Goal: Find specific page/section: Find specific page/section

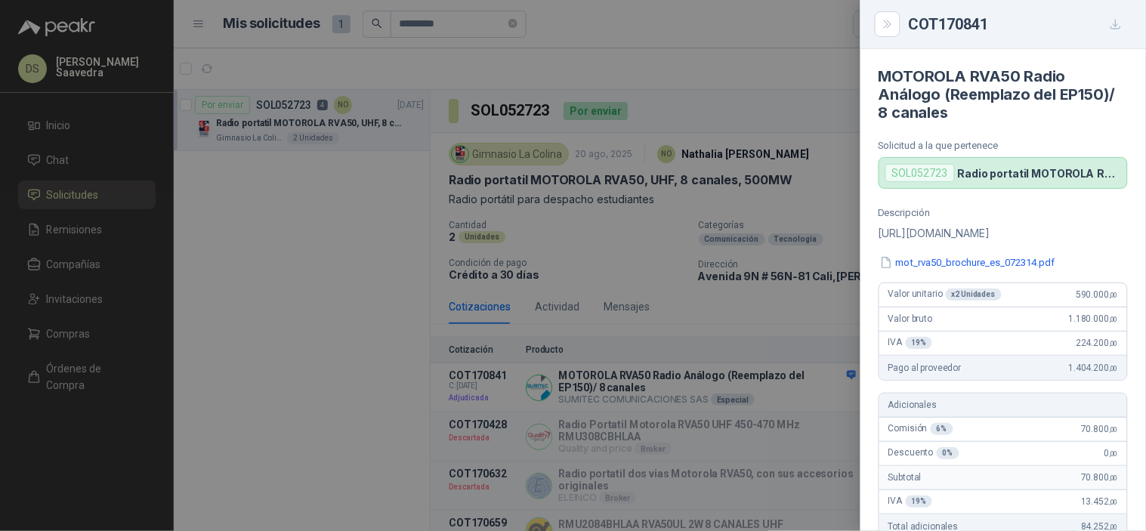
scroll to position [224, 0]
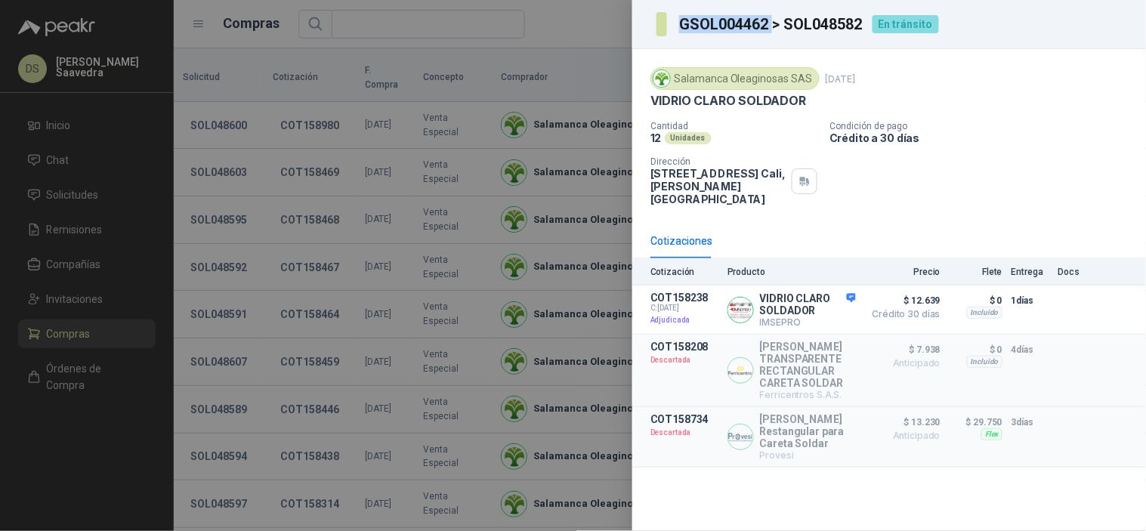
scroll to position [671, 0]
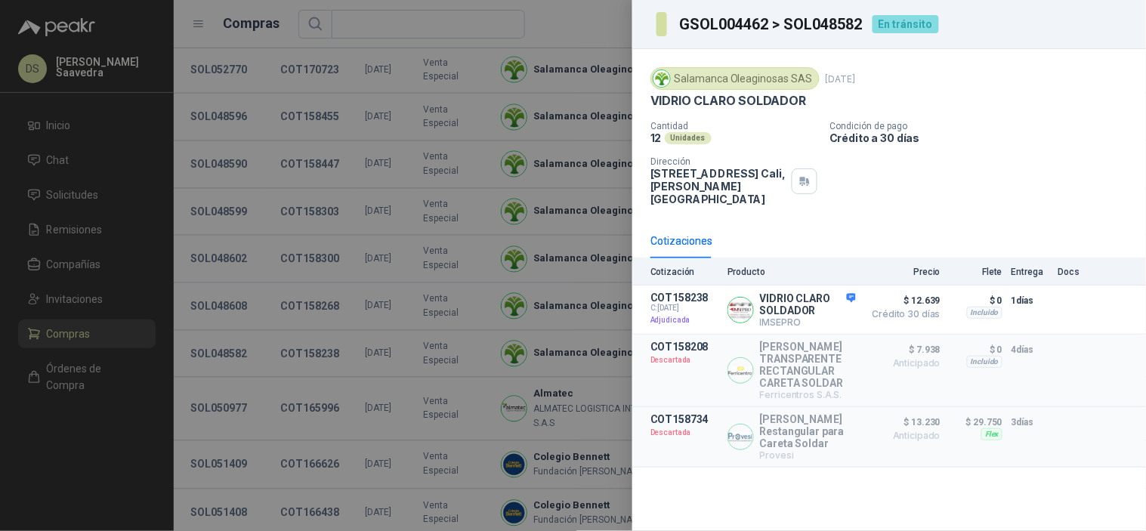
click at [117, 199] on div at bounding box center [573, 265] width 1146 height 531
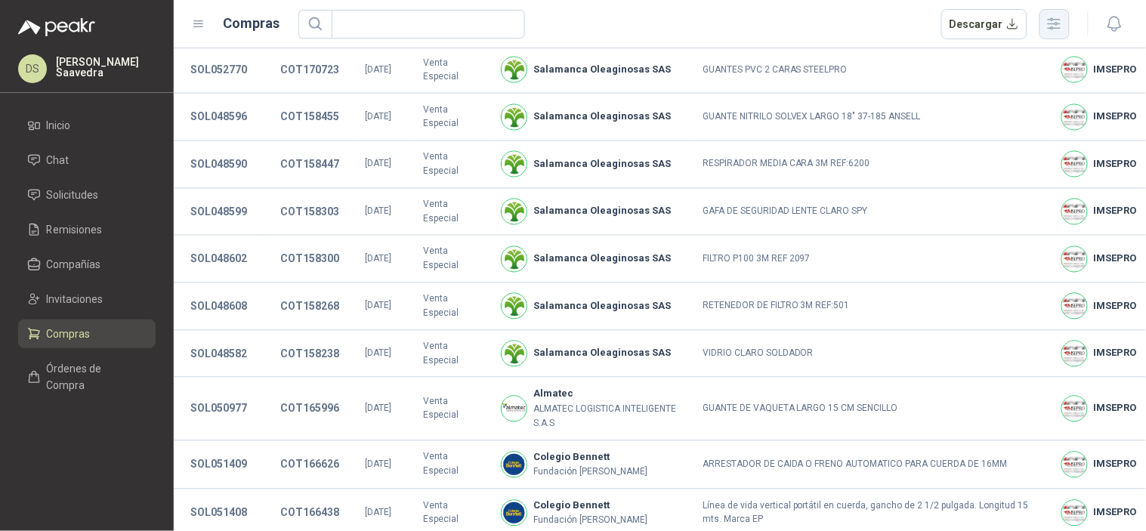
click at [1047, 24] on icon "button" at bounding box center [1054, 23] width 17 height 17
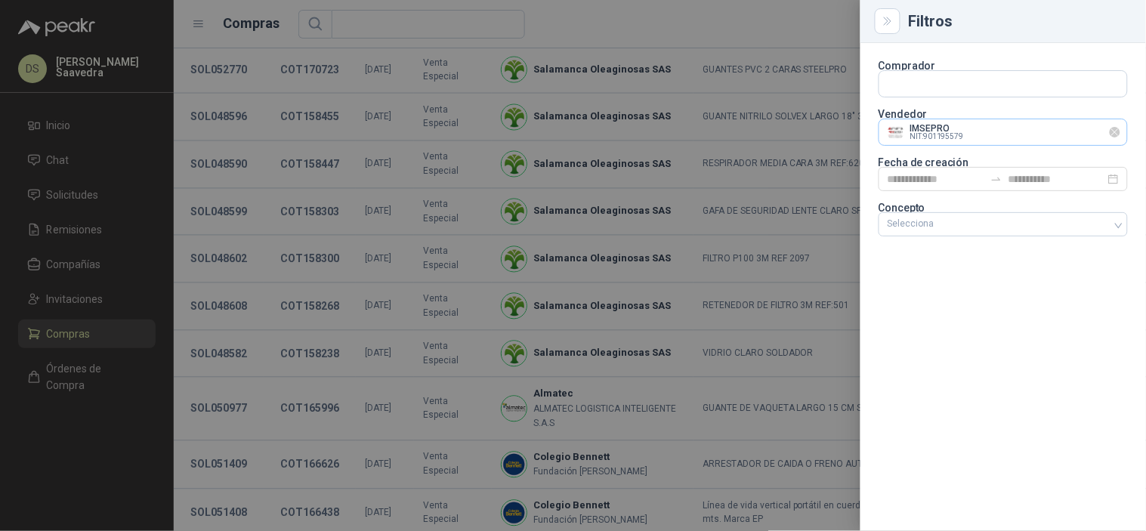
click at [1116, 132] on icon "Limpiar" at bounding box center [1115, 132] width 6 height 6
click at [1062, 139] on input "text" at bounding box center [1004, 132] width 248 height 26
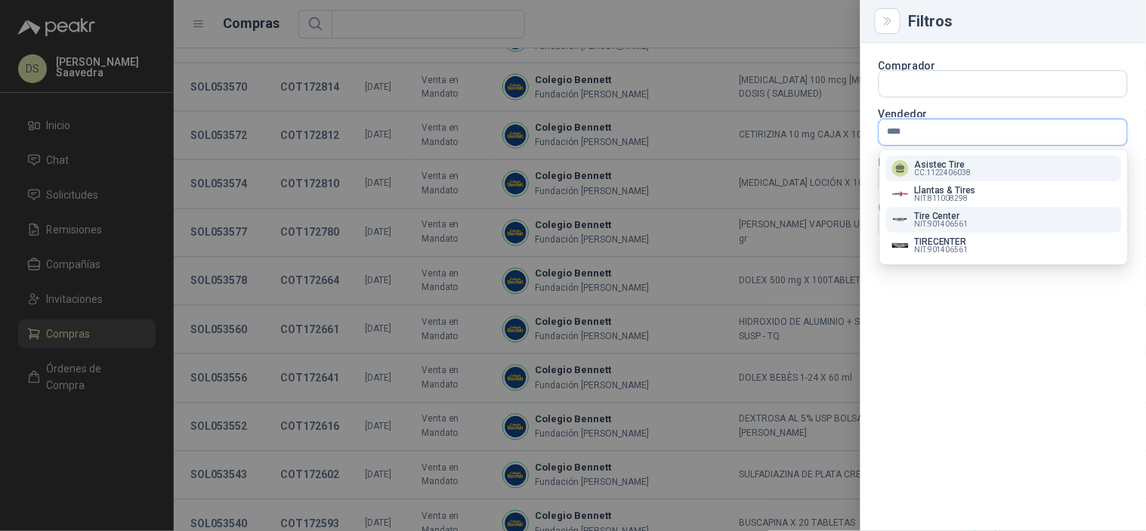
type input "****"
click at [969, 218] on div "Tire Center NIT : 901406561" at bounding box center [1004, 220] width 224 height 17
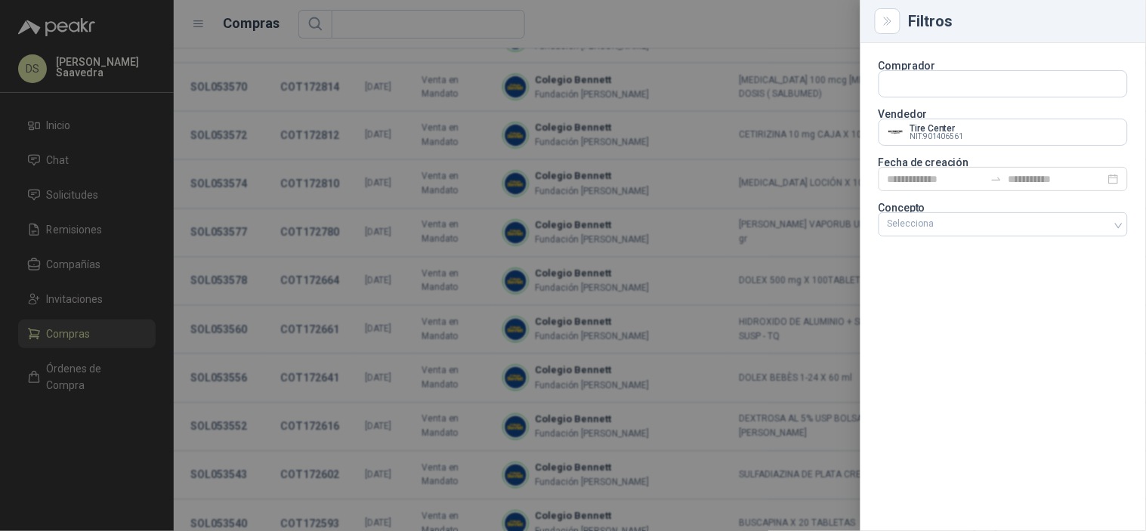
scroll to position [23, 0]
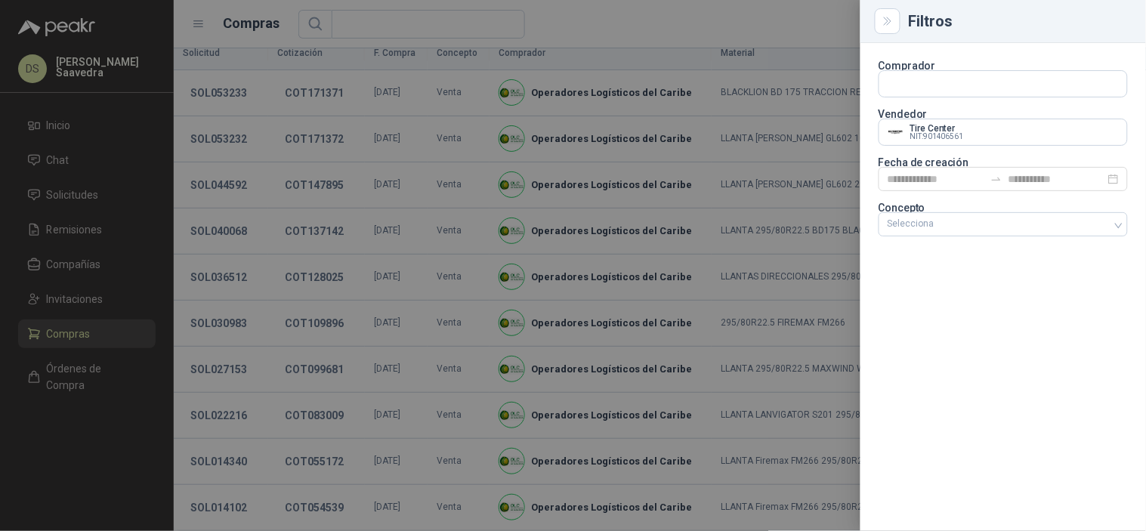
click at [716, 81] on div at bounding box center [573, 265] width 1146 height 531
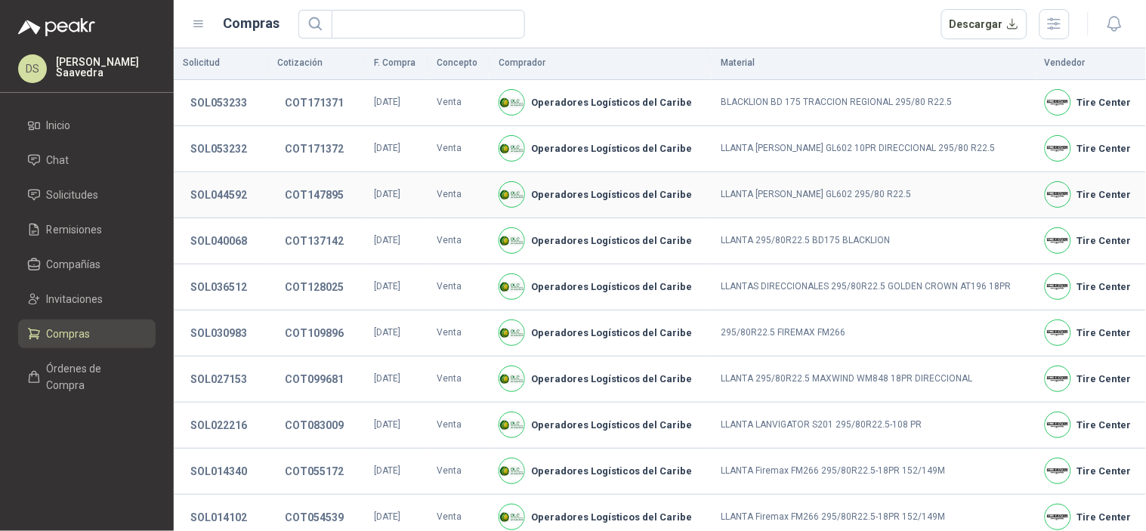
scroll to position [0, 0]
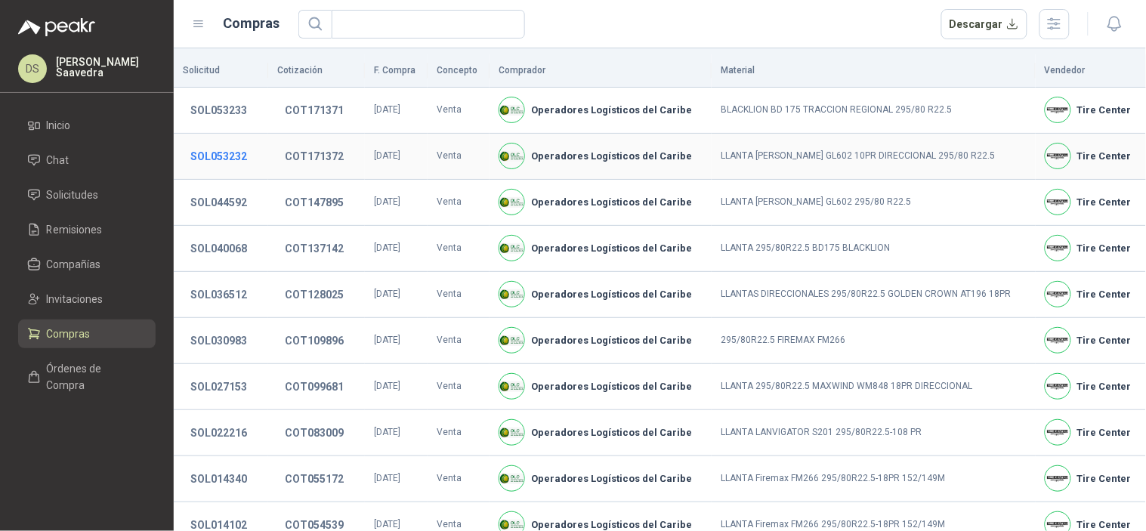
click at [246, 156] on button "SOL053232" at bounding box center [219, 156] width 72 height 27
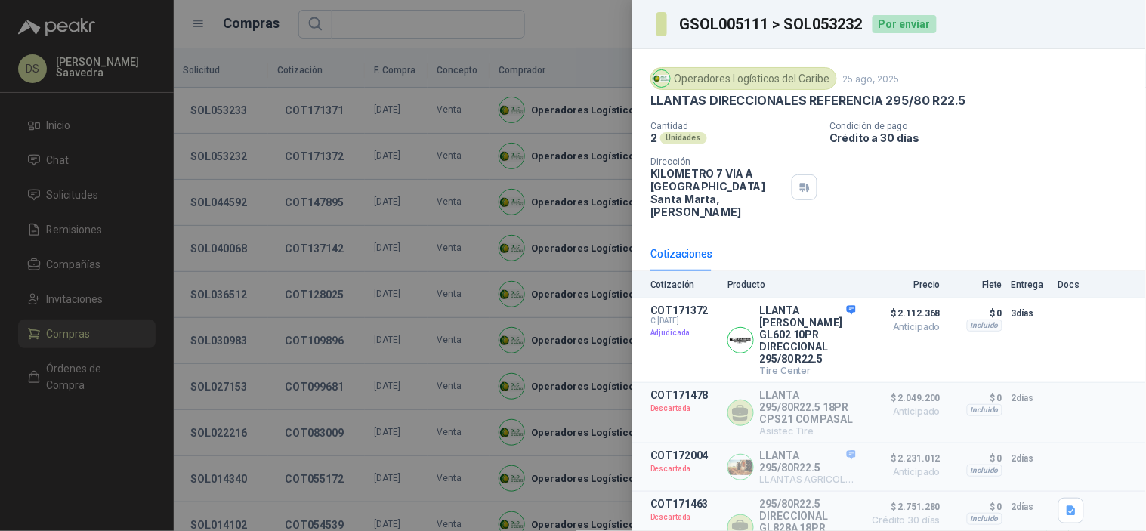
click at [809, 26] on h3 "GSOL005111 > SOL053232" at bounding box center [771, 24] width 184 height 15
copy h3 "SOL053232"
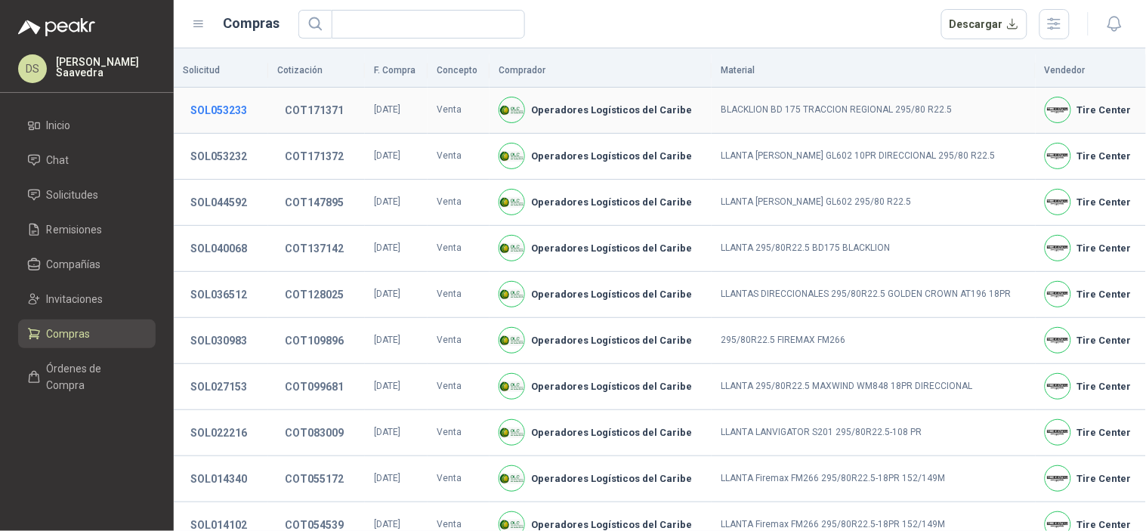
click at [233, 108] on button "SOL053233" at bounding box center [219, 110] width 72 height 27
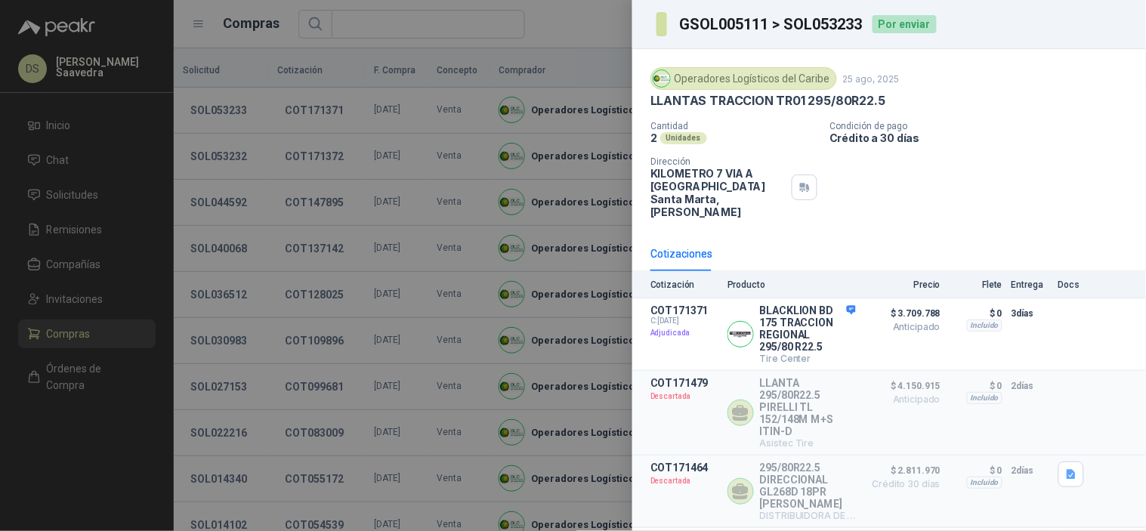
click at [841, 20] on h3 "GSOL005111 > SOL053233" at bounding box center [771, 24] width 184 height 15
copy h3 "SOL053233"
